Goal: Task Accomplishment & Management: Manage account settings

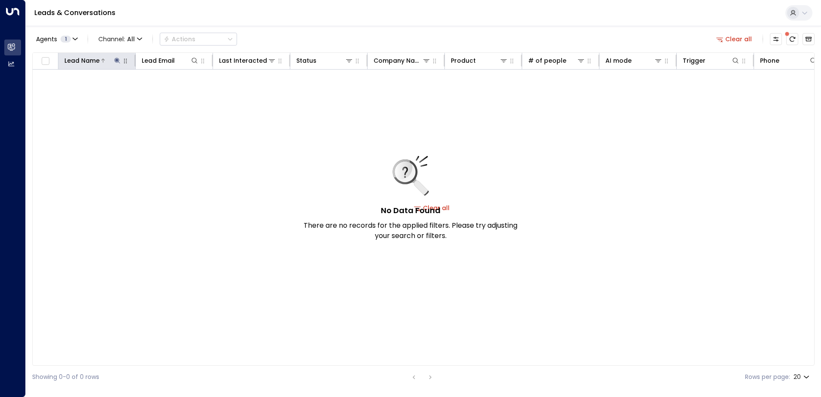
click at [121, 60] on button at bounding box center [117, 60] width 9 height 9
click at [170, 89] on icon "button" at bounding box center [171, 92] width 6 height 6
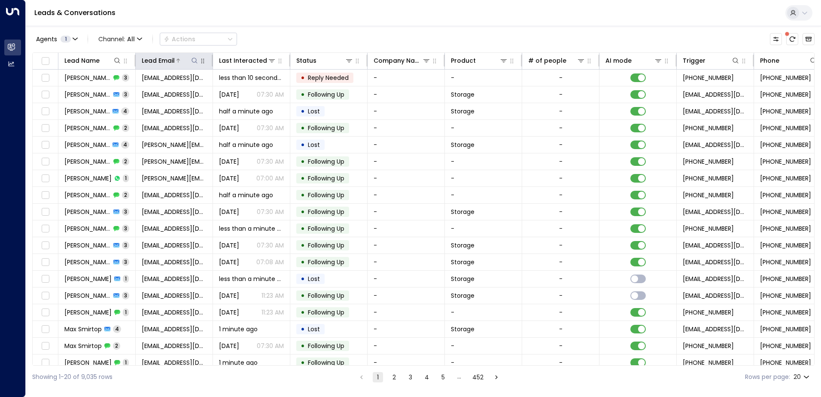
click at [193, 60] on icon at bounding box center [194, 60] width 7 height 7
type input "**********"
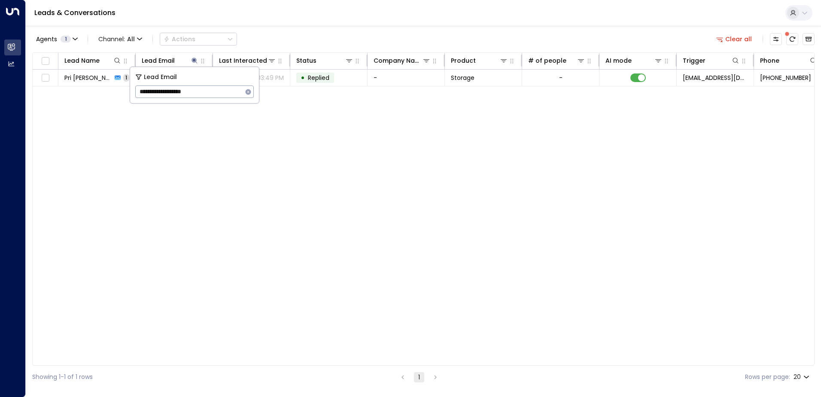
click at [317, 18] on div "Leads & Conversations" at bounding box center [423, 13] width 795 height 26
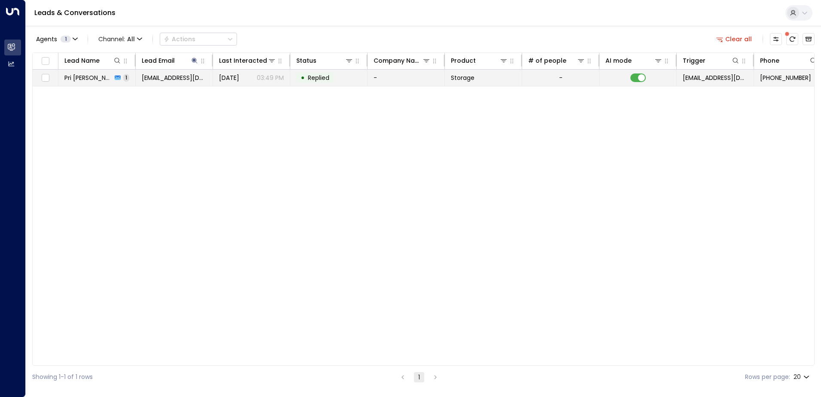
click at [405, 73] on td "-" at bounding box center [405, 78] width 77 height 16
